Goal: Information Seeking & Learning: Learn about a topic

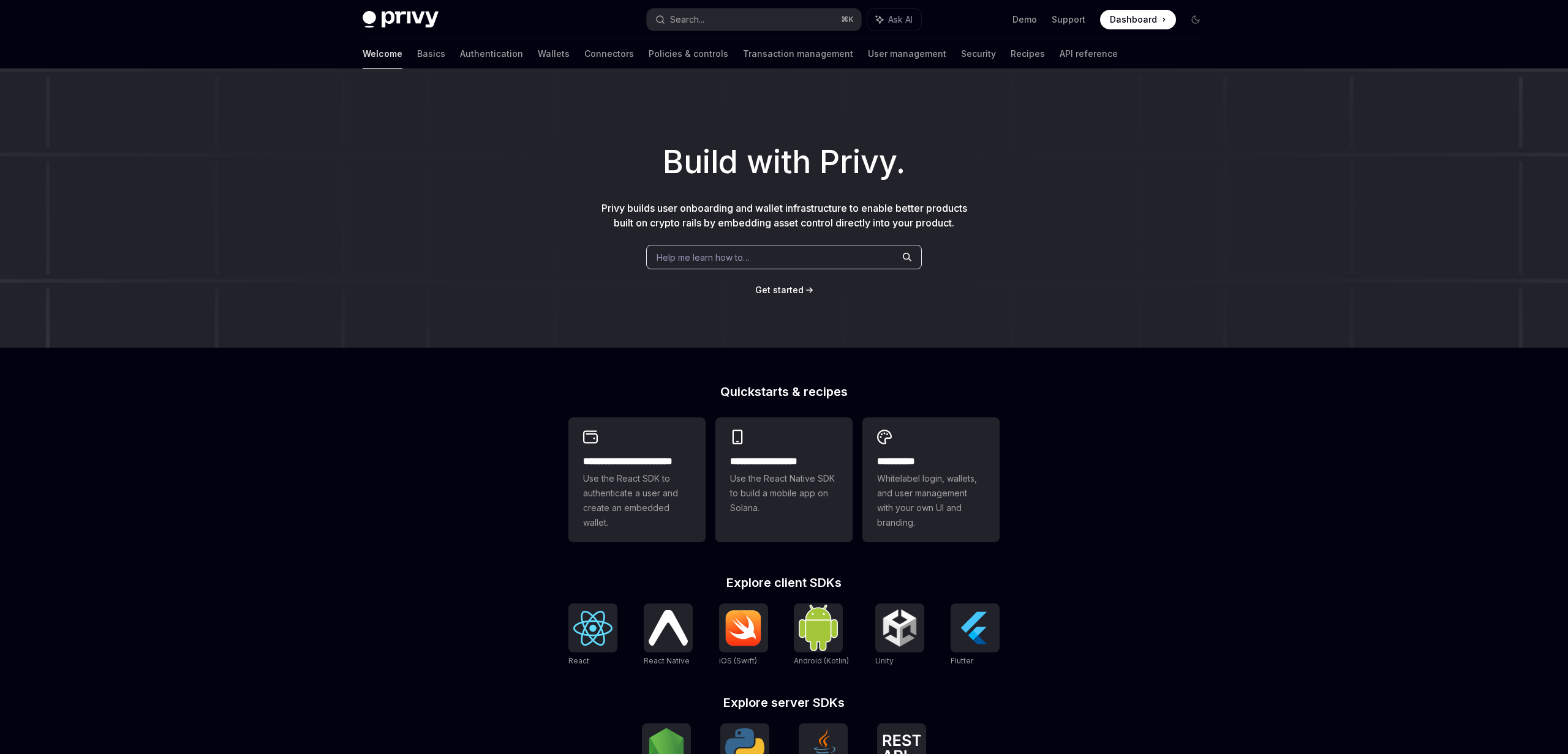
scroll to position [219, 0]
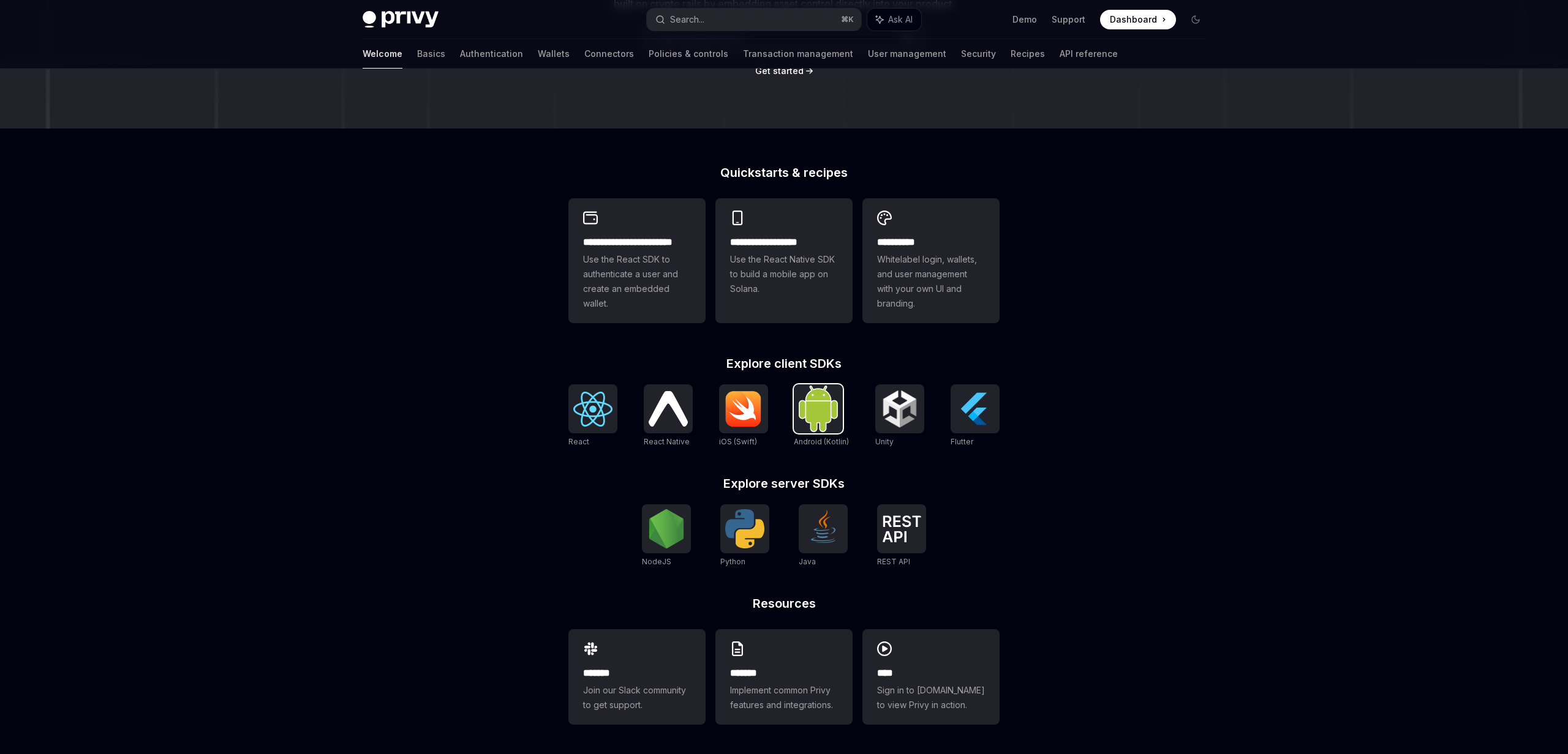
click at [800, 413] on img at bounding box center [818, 408] width 39 height 46
type textarea "*"
click at [577, 421] on img at bounding box center [593, 409] width 39 height 35
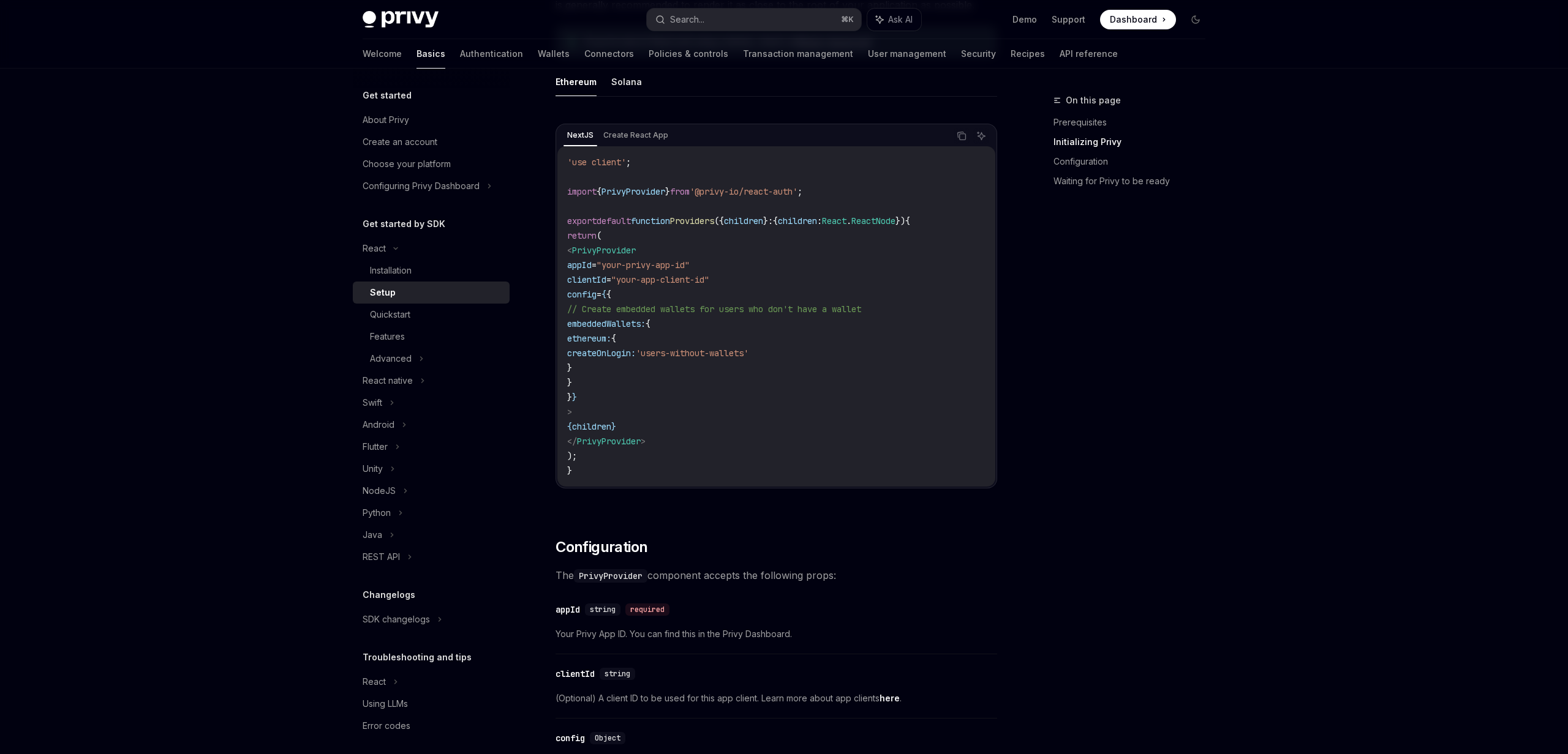
scroll to position [366, 0]
click at [537, 55] on link "Wallets" at bounding box center [553, 54] width 32 height 29
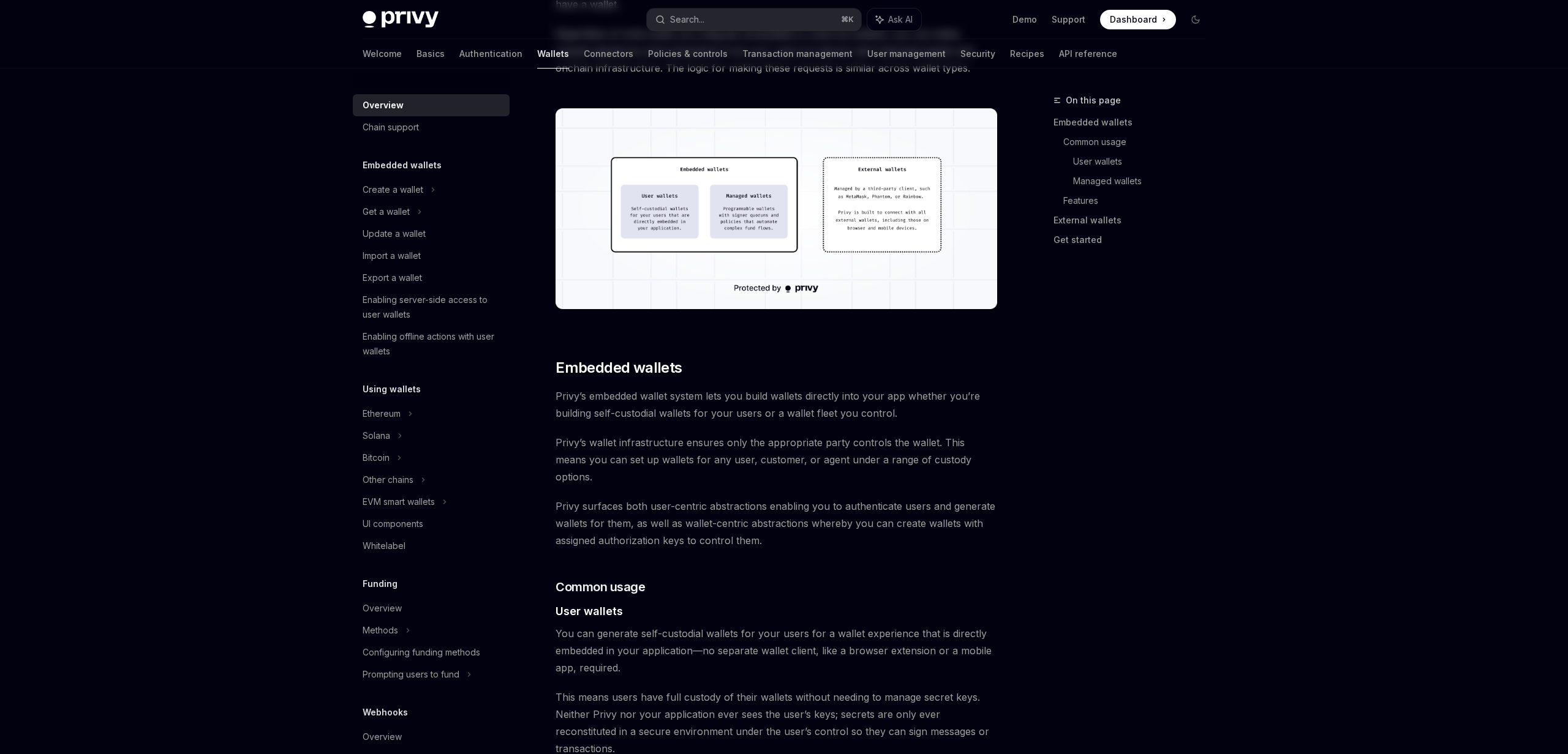
type textarea "*"
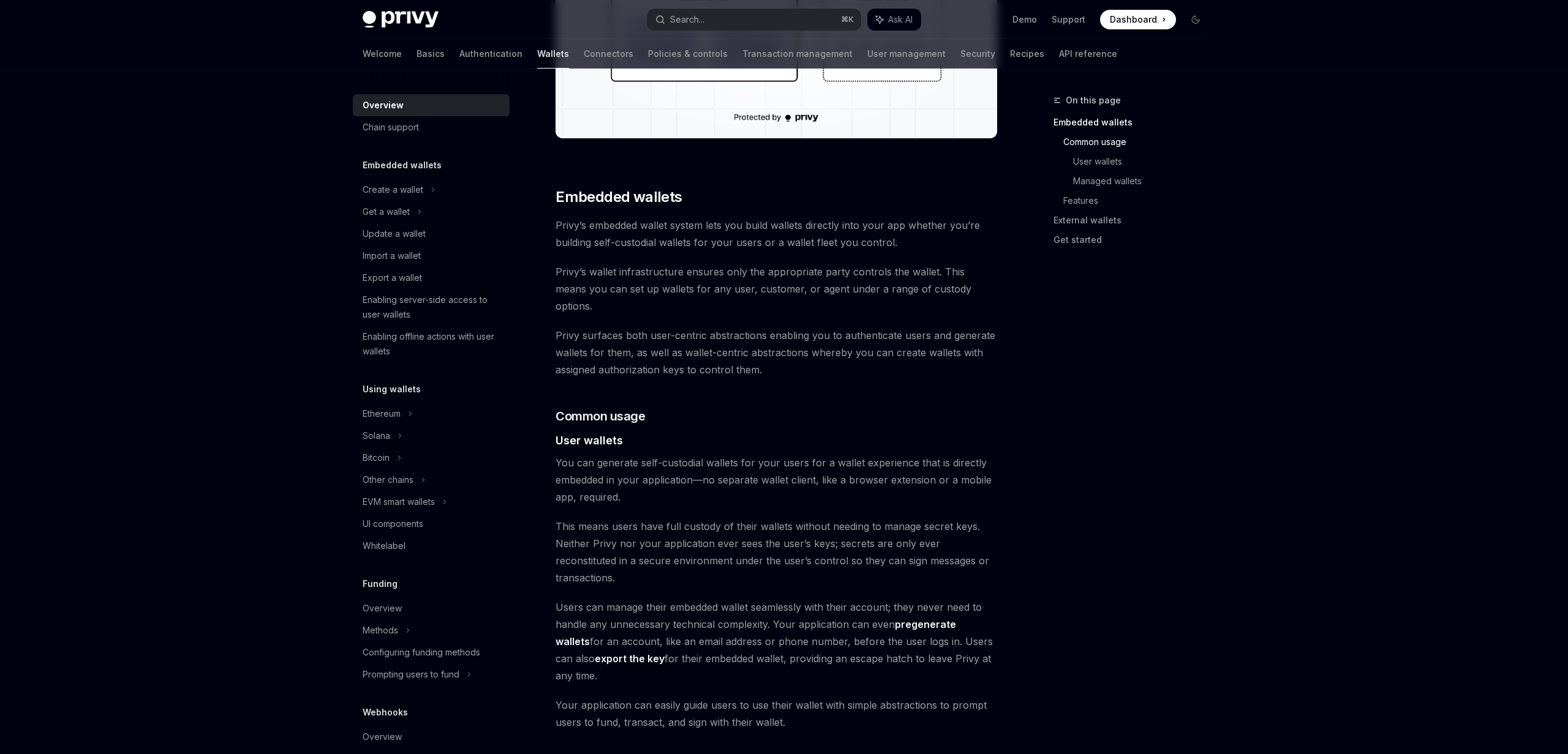
scroll to position [329, 0]
